Goal: Find specific page/section: Find specific page/section

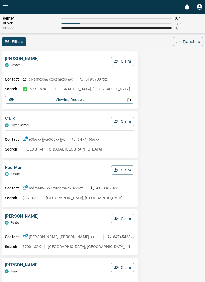
click at [3, 7] on icon "Open drawer" at bounding box center [5, 7] width 7 height 7
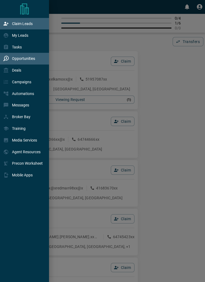
click at [29, 60] on p "Opportunities" at bounding box center [23, 58] width 23 height 4
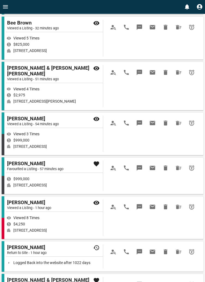
scroll to position [170, 0]
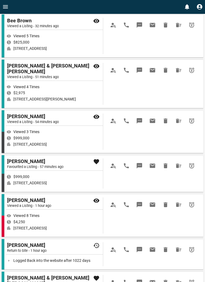
click at [162, 239] on div "[PERSON_NAME] Return to Site - 1 hour ago Logged Back into the website after 10…" at bounding box center [103, 254] width 202 height 30
click at [181, 215] on td at bounding box center [152, 215] width 93 height 36
click at [182, 217] on td at bounding box center [152, 215] width 93 height 36
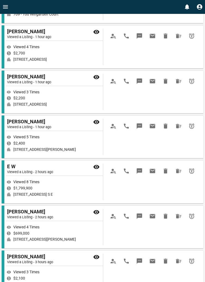
scroll to position [603, 0]
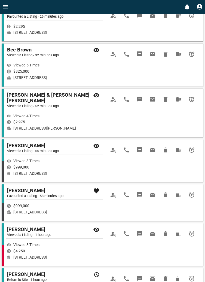
scroll to position [0, 0]
